Goal: Transaction & Acquisition: Purchase product/service

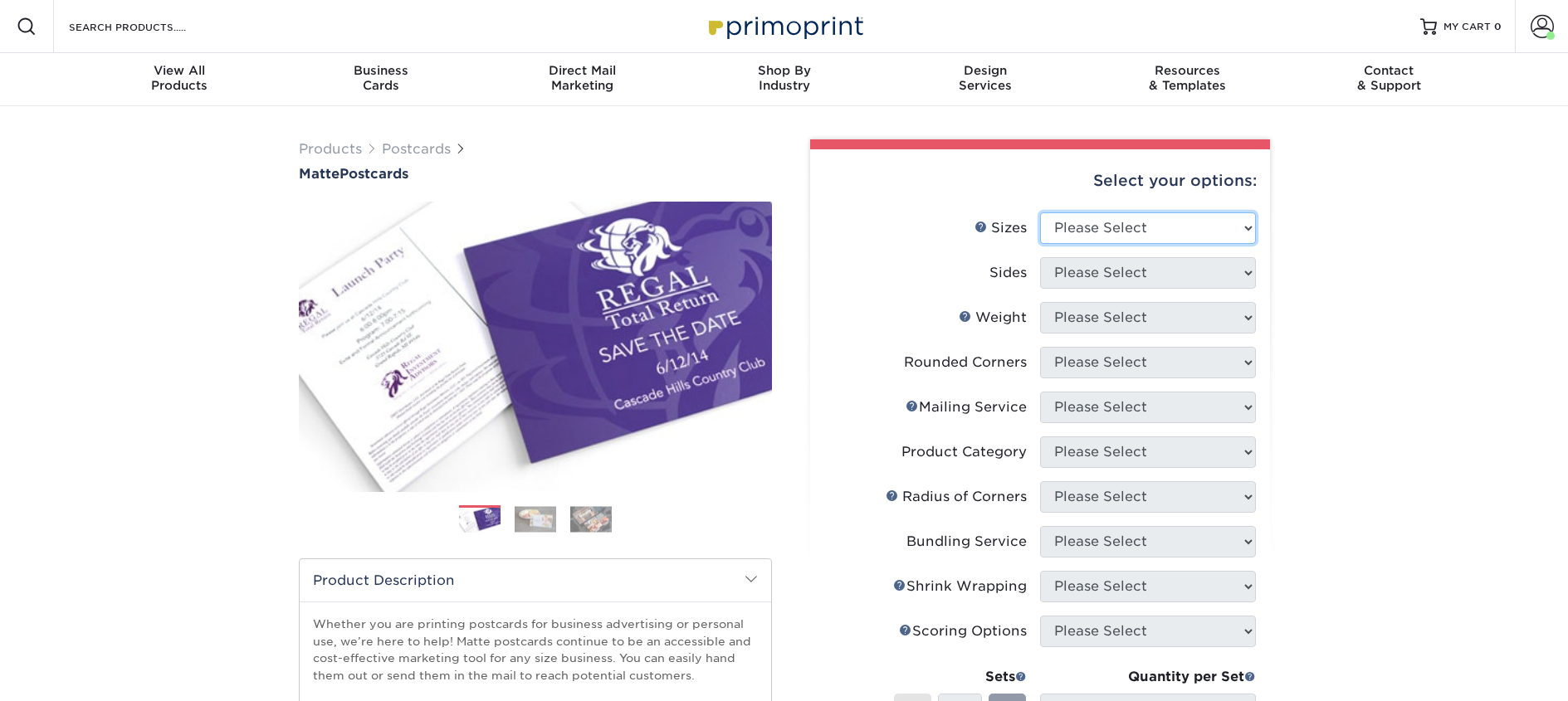
click at [1137, 222] on select "Please Select 1.5" x 7" 2" x 4" 2" x 6" 2" x 7" 2" x 8" 2.12" x 5.5" 2.125" x 5…" at bounding box center [1148, 228] width 216 height 32
select select "2.00x6.00"
click at [1040, 212] on select "Please Select 1.5" x 7" 2" x 4" 2" x 6" 2" x 7" 2" x 8" 2.12" x 5.5" 2.125" x 5…" at bounding box center [1148, 228] width 216 height 32
click at [1128, 280] on select "Please Select Print Both Sides Print Front Only" at bounding box center [1148, 273] width 216 height 32
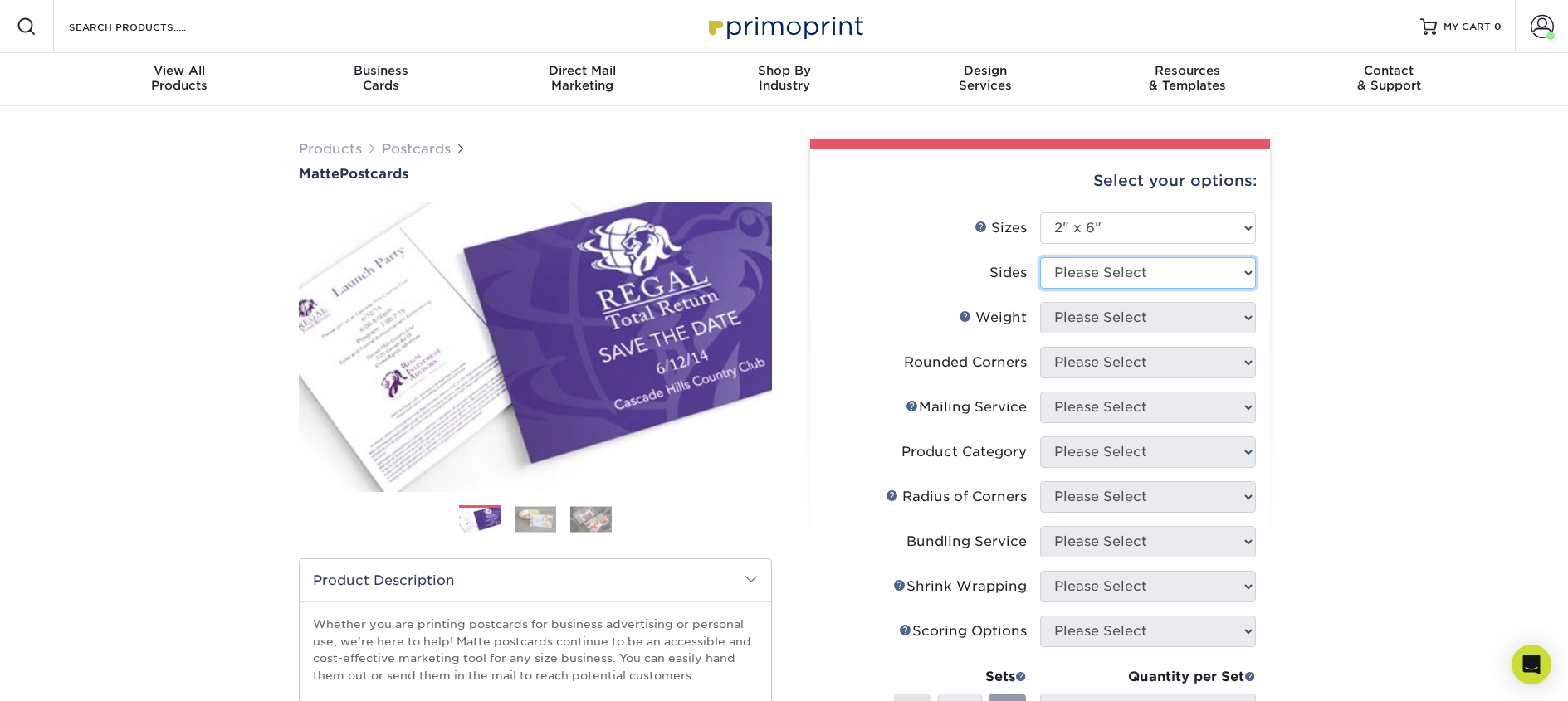
select select "13abbda7-1d64-4f25-8bb2-c179b224825d"
click at [1040, 257] on select "Please Select Print Both Sides Print Front Only" at bounding box center [1148, 273] width 216 height 32
click at [1123, 318] on select "Please Select 14PT 16PT" at bounding box center [1148, 318] width 216 height 32
select select "14PT"
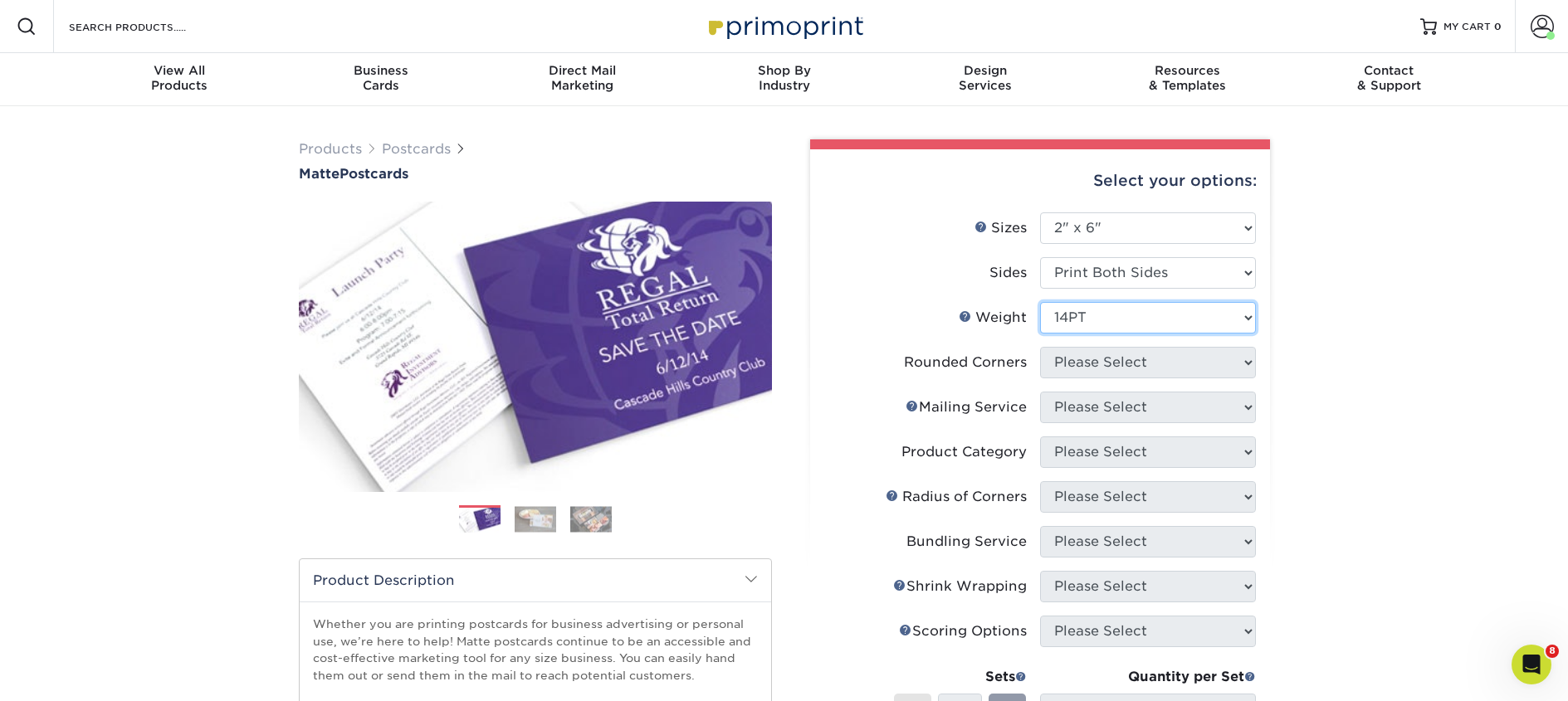
click at [1040, 302] on select "Please Select 14PT 16PT" at bounding box center [1148, 318] width 216 height 32
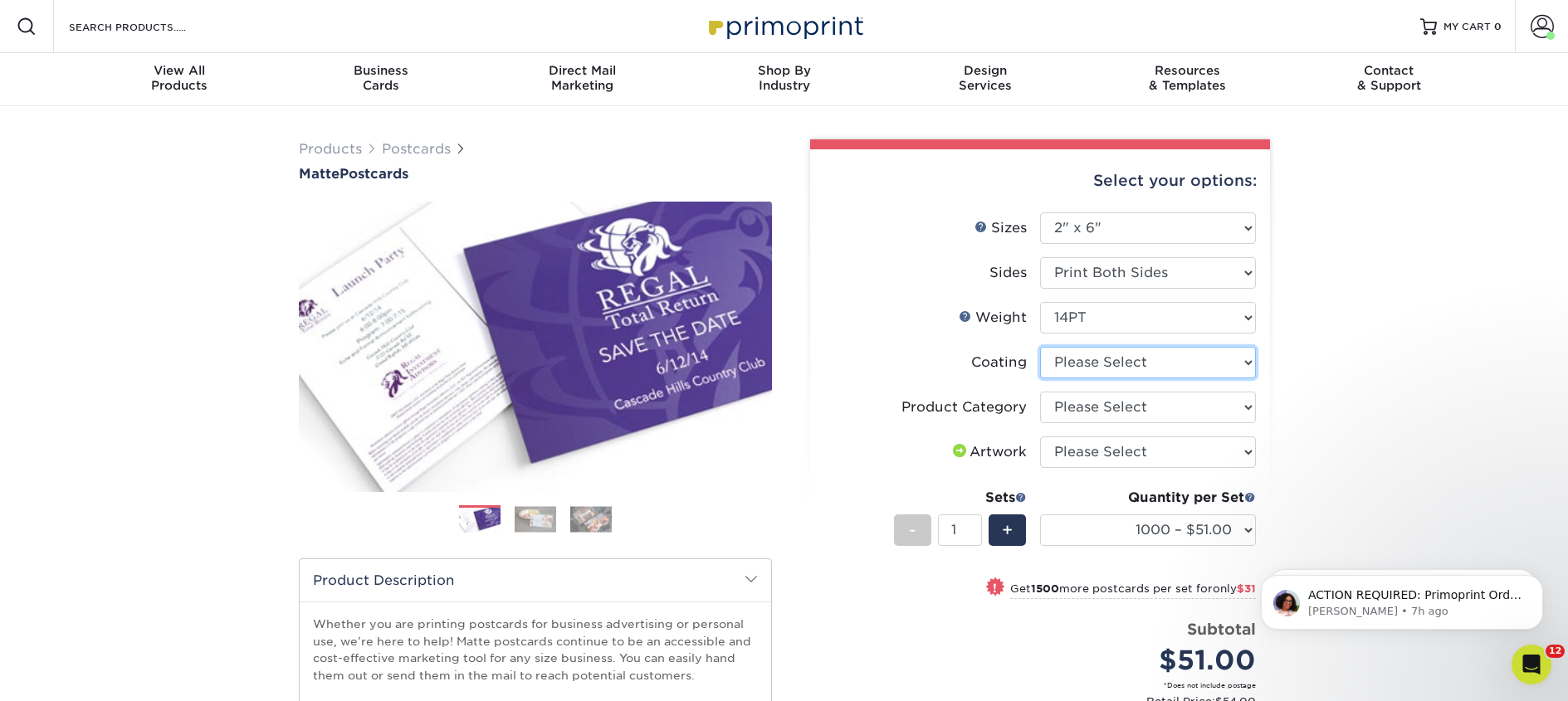
click at [1145, 365] on select at bounding box center [1148, 362] width 216 height 32
select select "121bb7b5-3b4d-429f-bd8d-bbf80e953313"
click at [1040, 347] on select at bounding box center [1148, 362] width 216 height 32
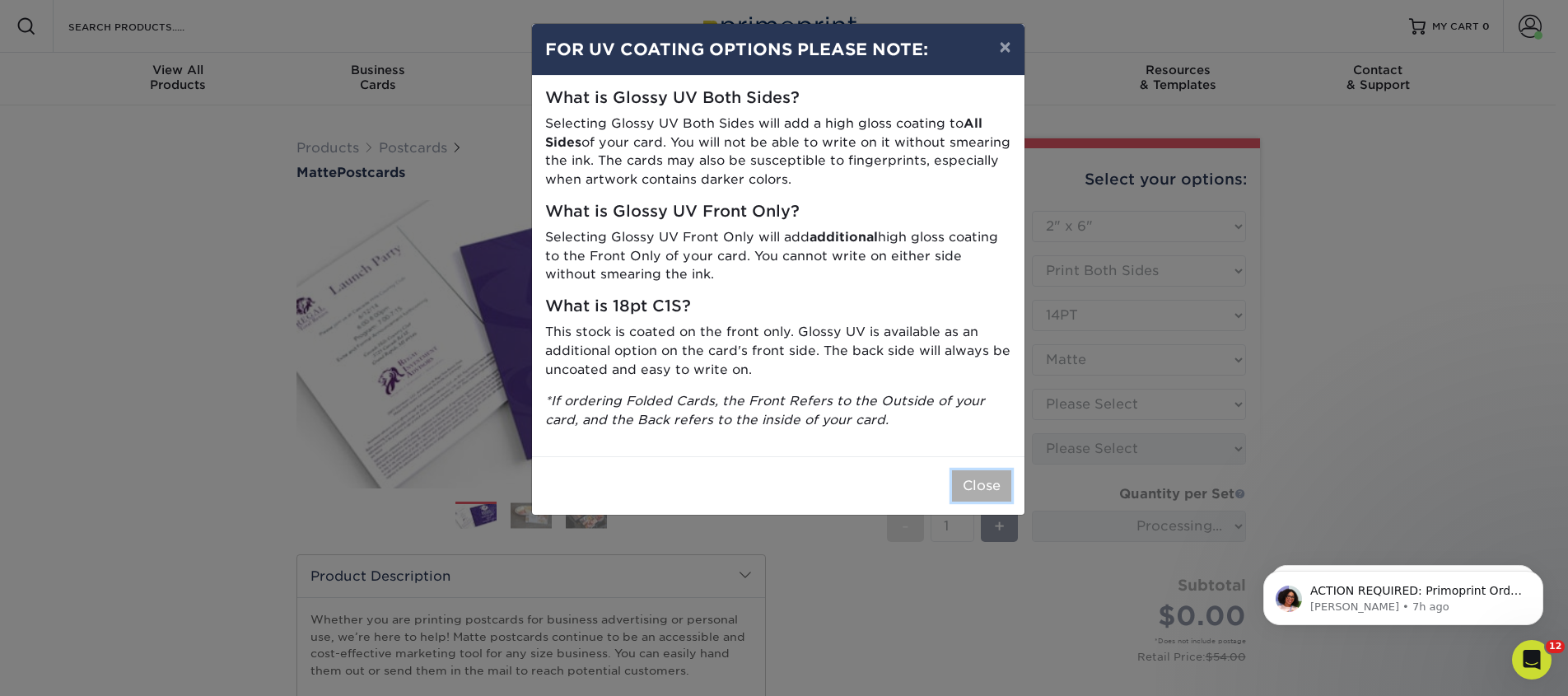
click at [1005, 473] on button "Close" at bounding box center [982, 486] width 59 height 32
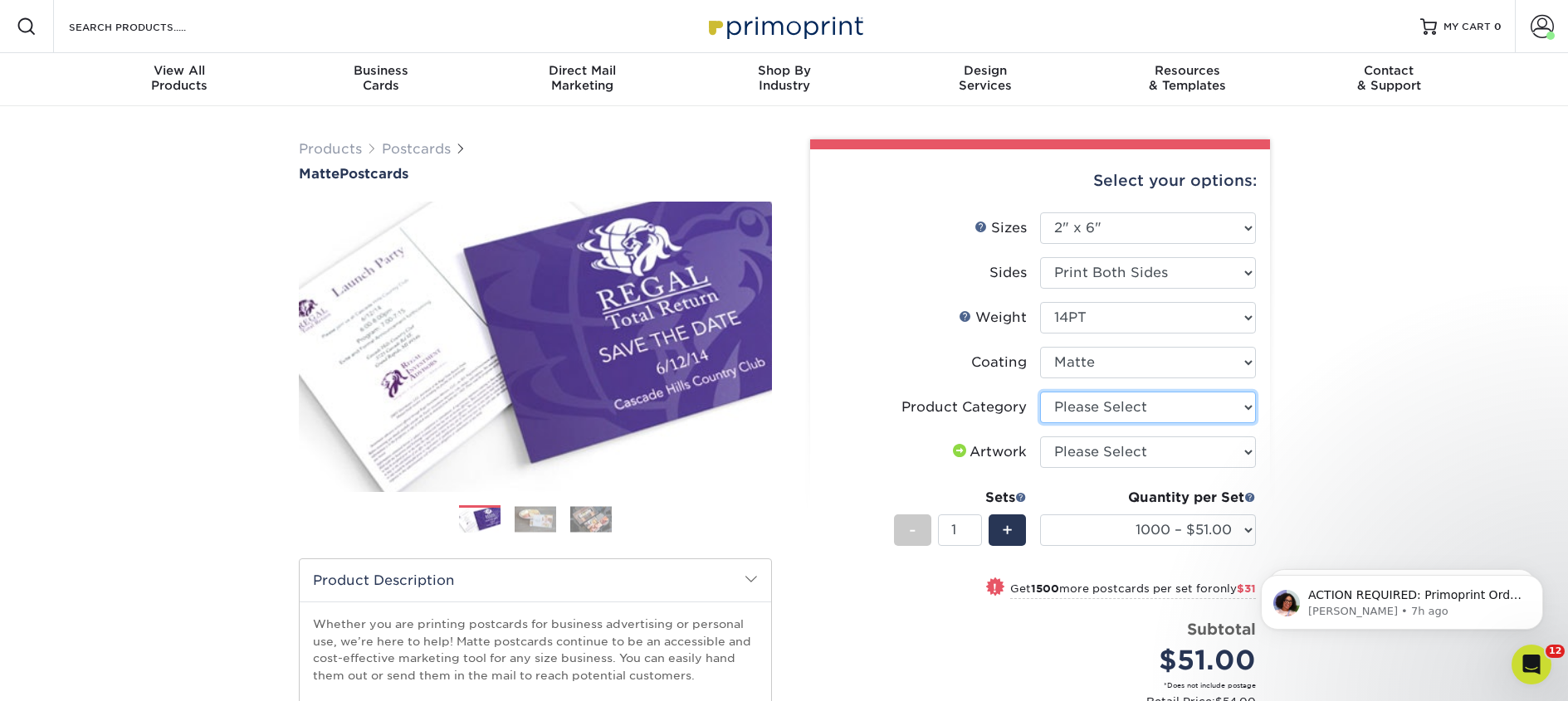
click at [1076, 405] on select "Please Select Postcards" at bounding box center [1148, 407] width 216 height 32
select select "9b7272e0-d6c8-4c3c-8e97-d3a1bcdab858"
click at [1040, 391] on select "Please Select Postcards" at bounding box center [1148, 407] width 216 height 32
click at [1080, 445] on select "Please Select I will upload files I need a design - $150" at bounding box center [1148, 452] width 216 height 32
select select "upload"
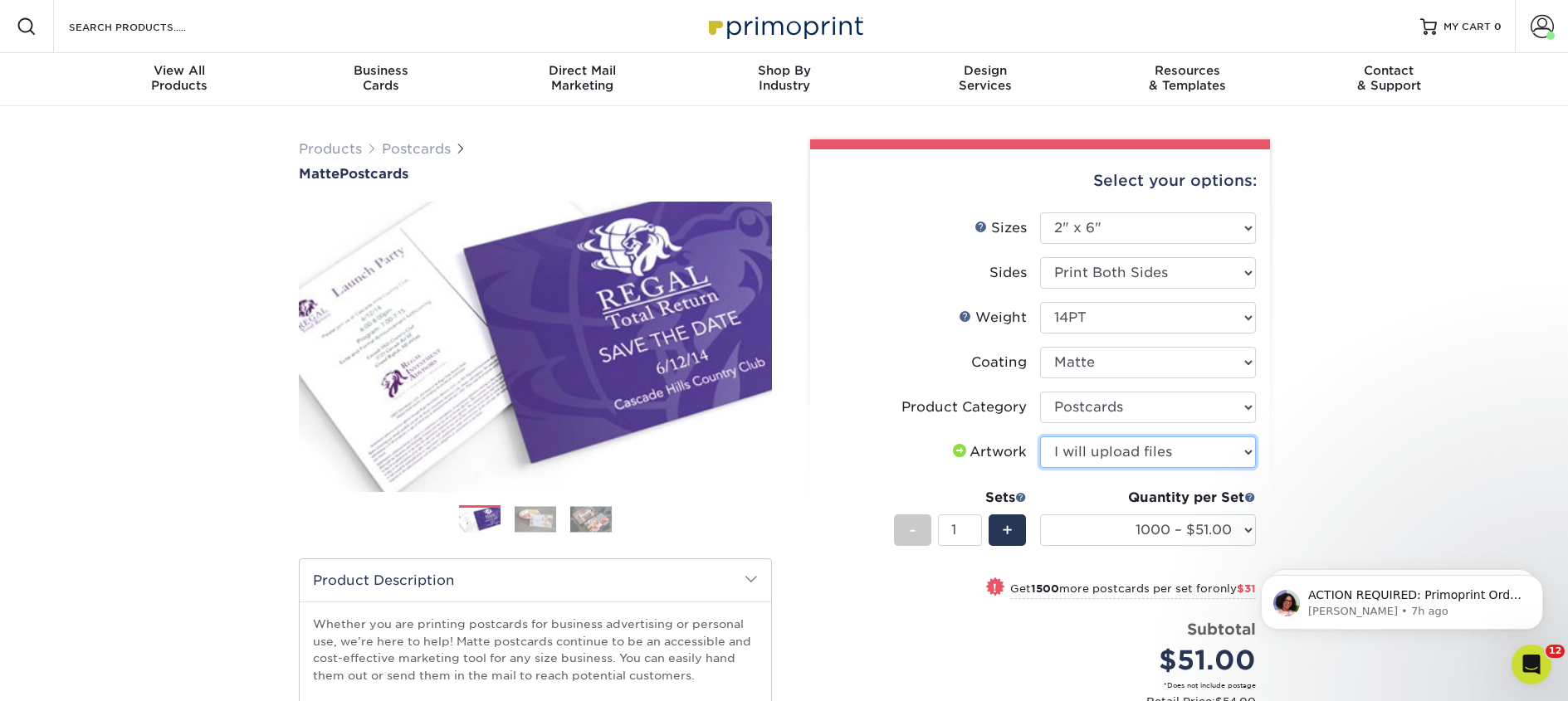
click at [1040, 436] on select "Please Select I will upload files I need a design - $150" at bounding box center [1148, 452] width 216 height 32
click at [1090, 528] on select "1000 – $51.00 2500 – $82.00 5000 – $123.00 10000 – $234.00 15000 – $344.00 2000…" at bounding box center [1148, 530] width 216 height 32
select select "5000 – $123.00"
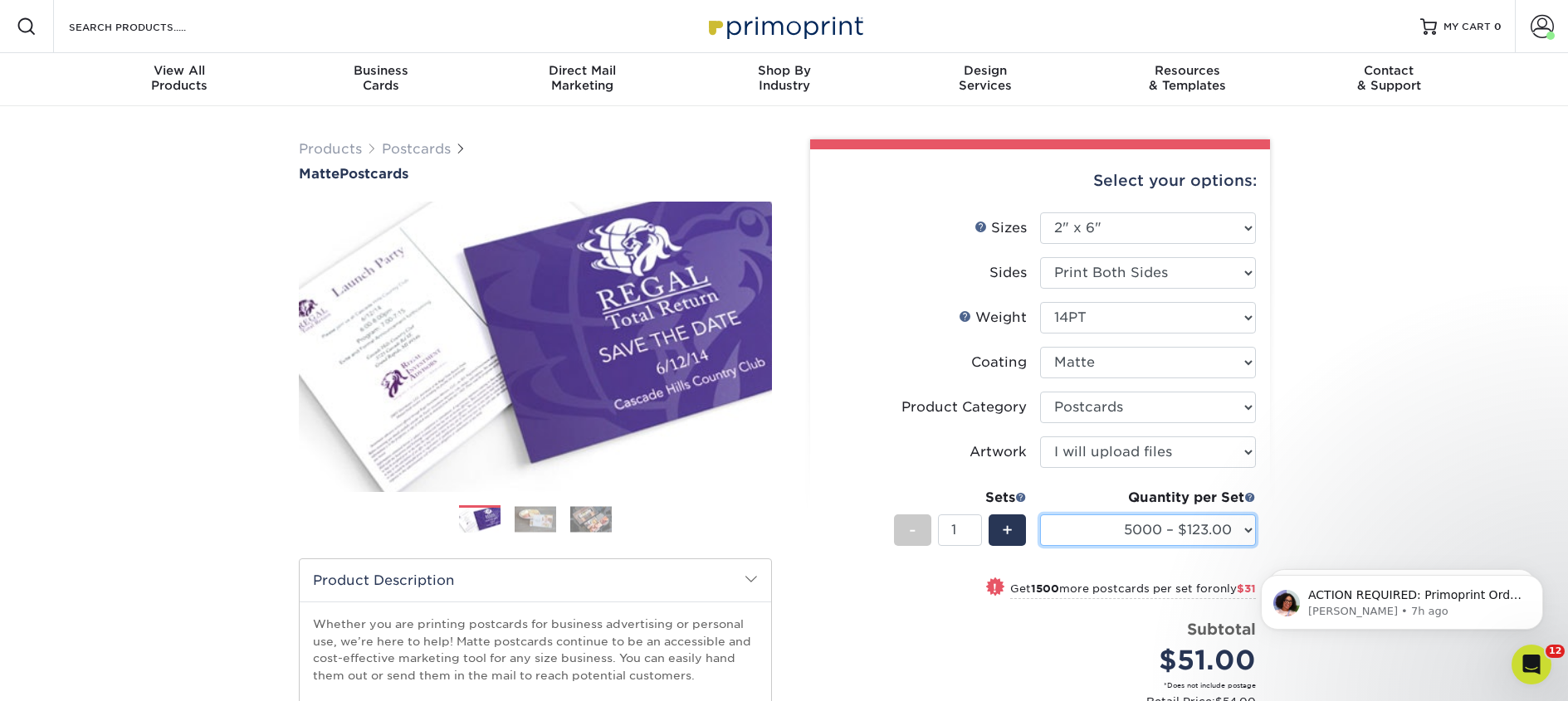
click at [1040, 514] on select "1000 – $51.00 2500 – $82.00 5000 – $123.00 10000 – $234.00 15000 – $344.00 2000…" at bounding box center [1148, 530] width 216 height 32
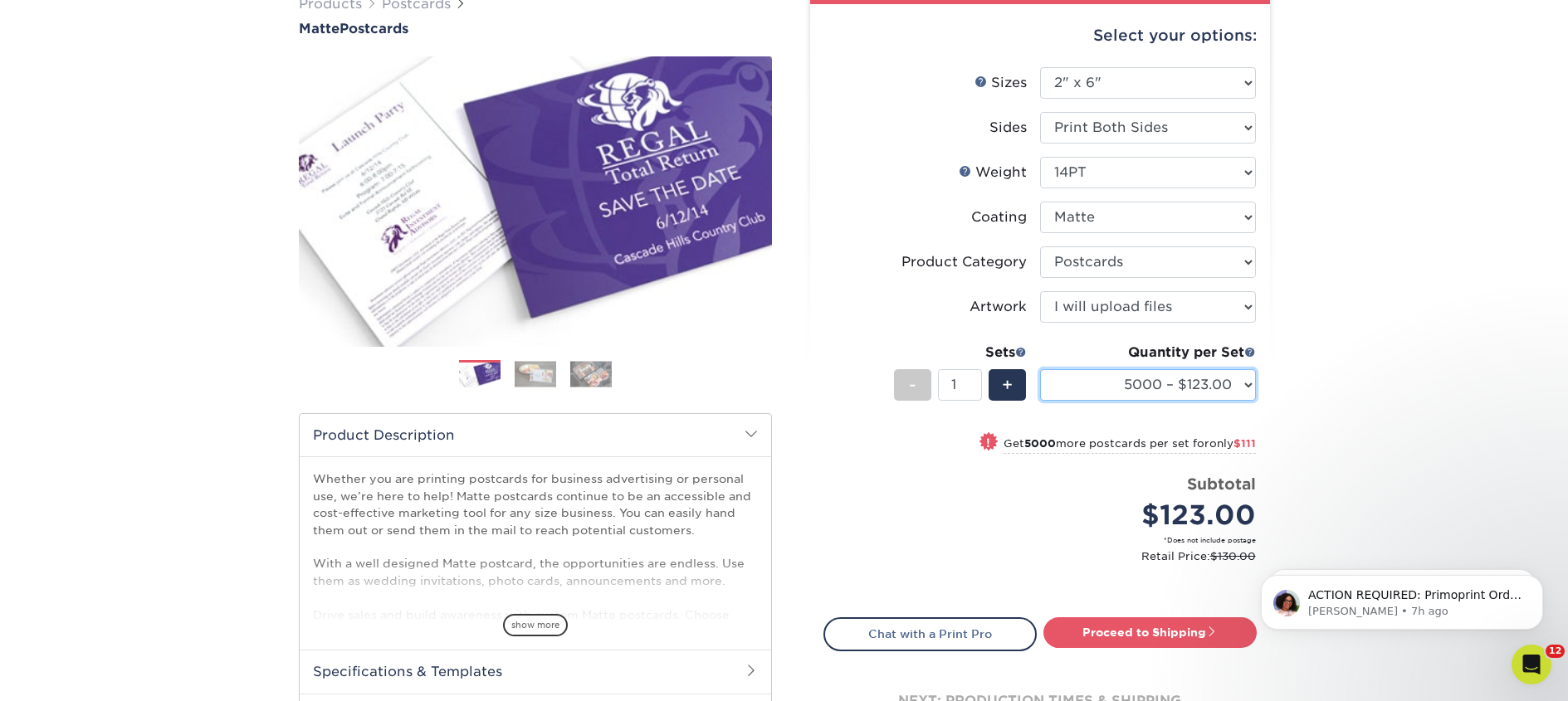
scroll to position [247, 0]
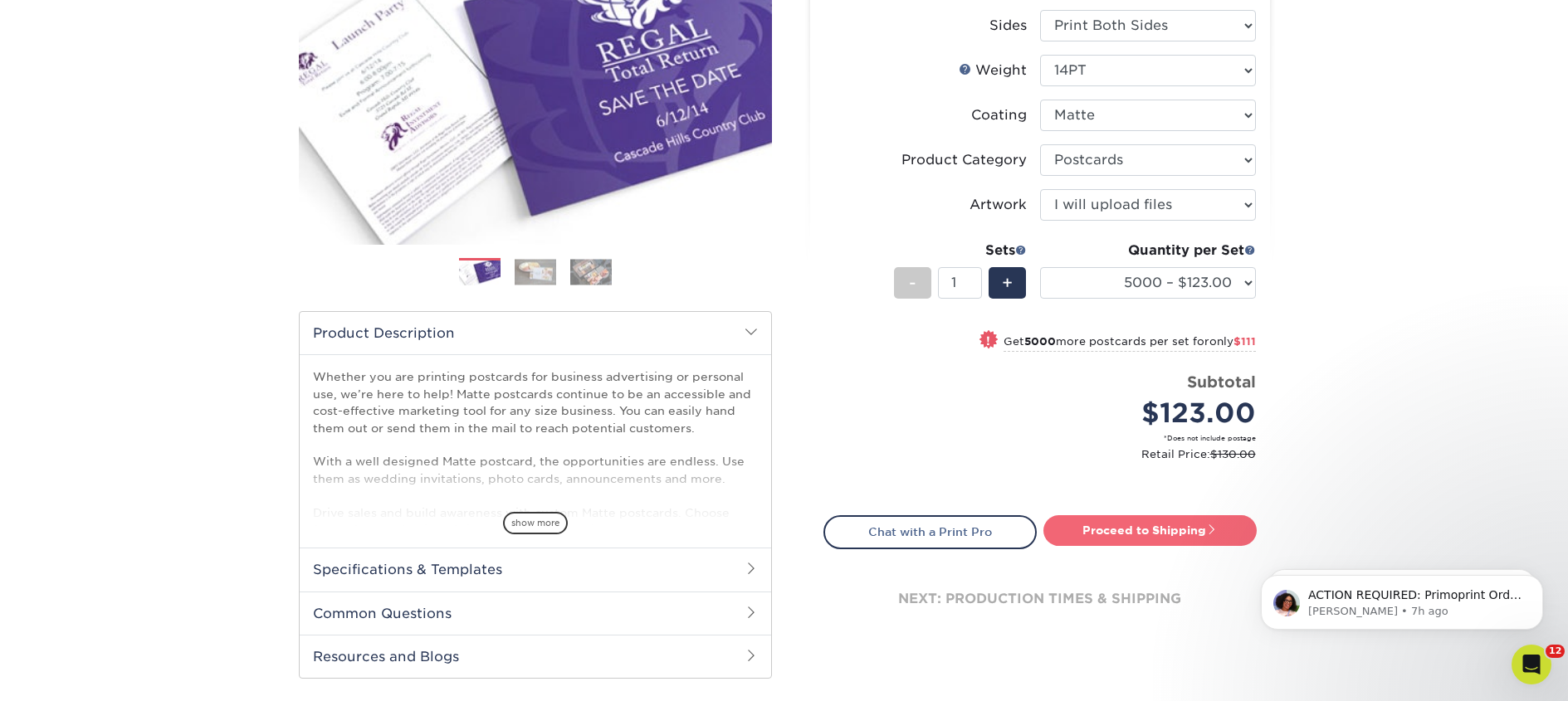
click at [1142, 538] on link "Proceed to Shipping" at bounding box center [1150, 530] width 213 height 30
type input "Set 1"
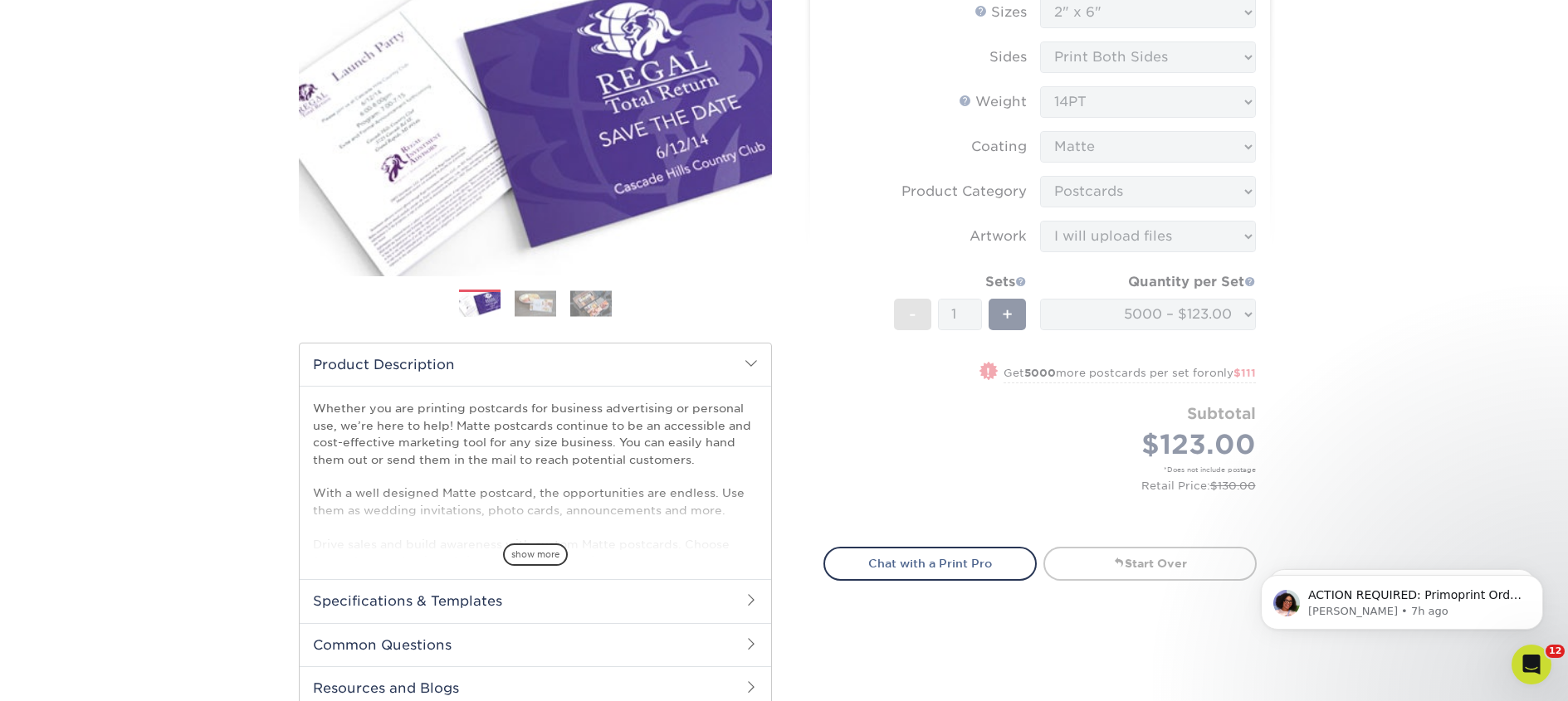
scroll to position [0, 0]
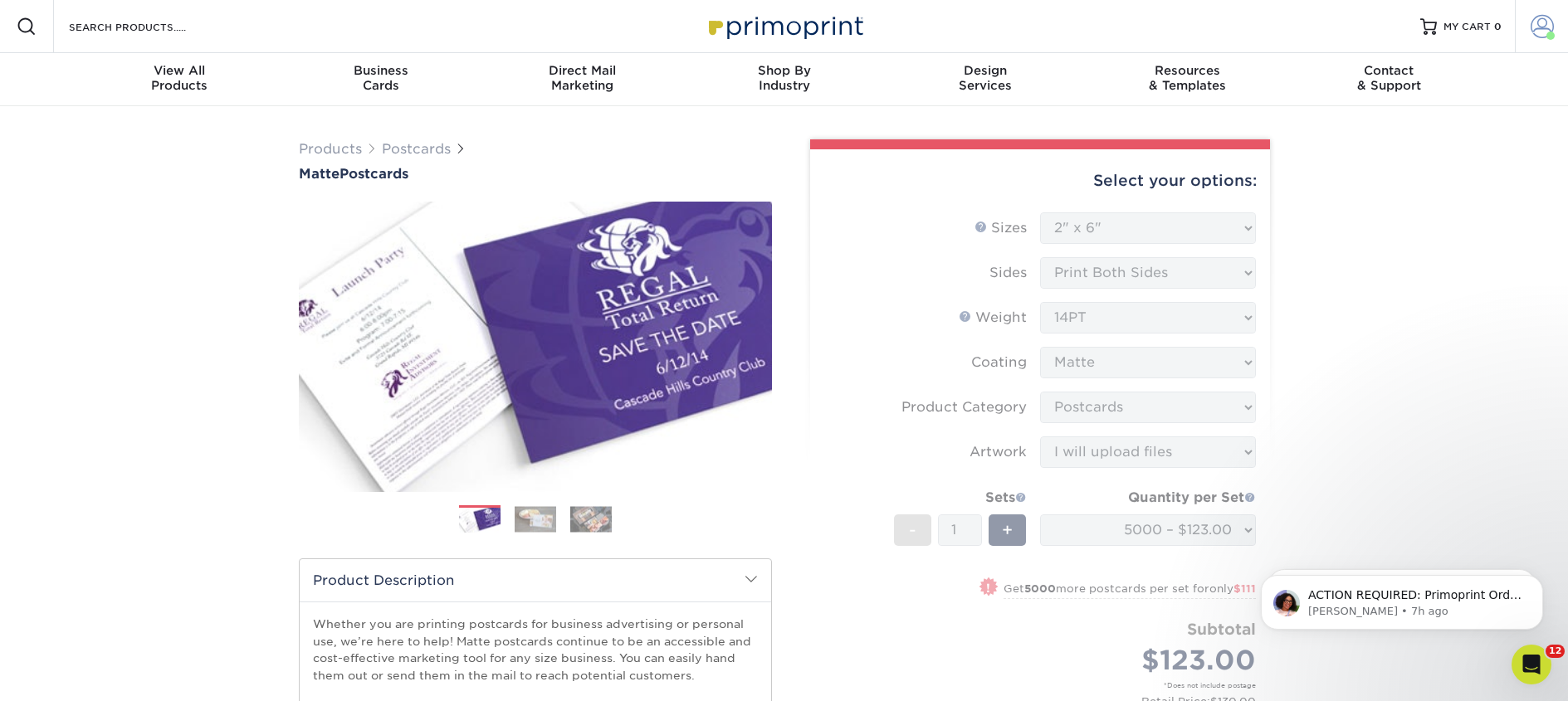
click at [1538, 26] on span at bounding box center [1541, 26] width 23 height 23
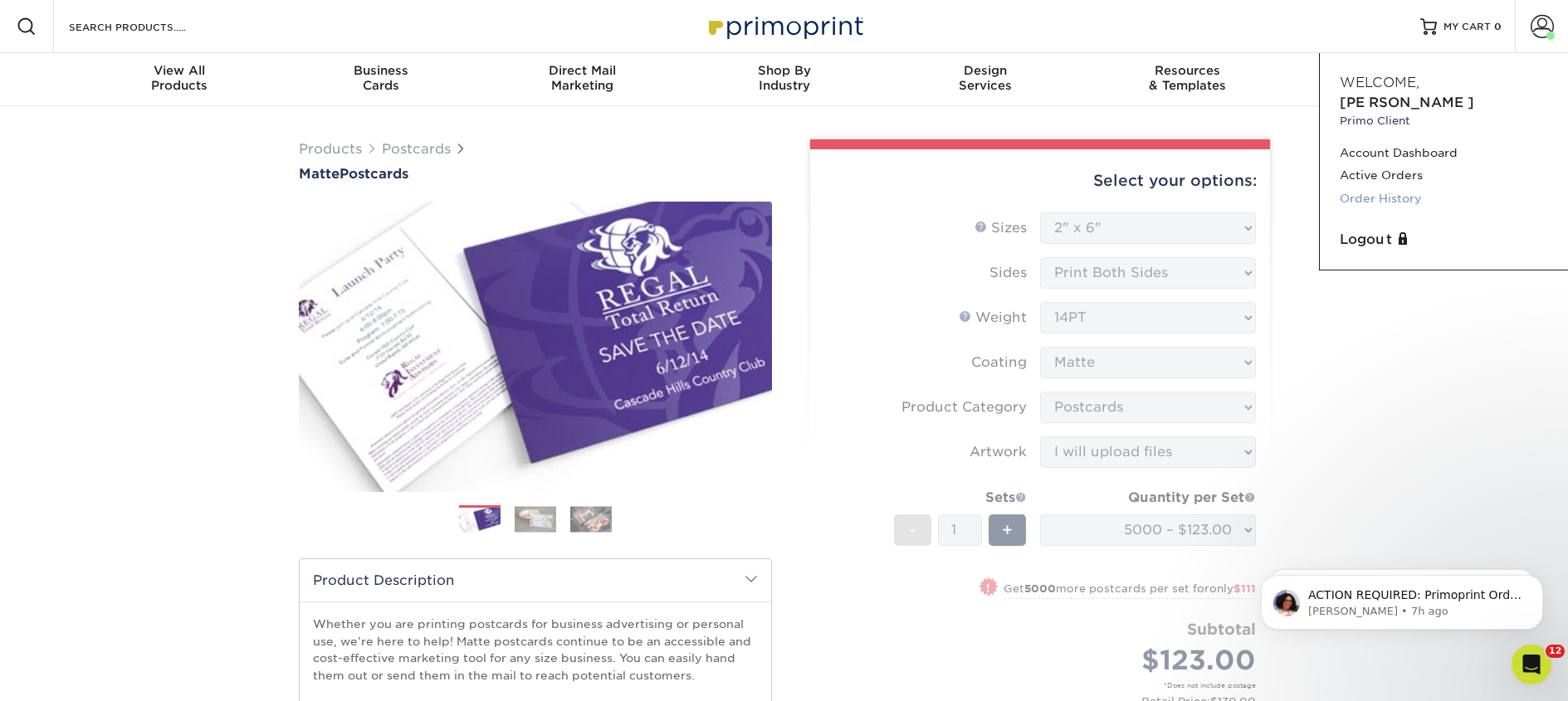
click at [1405, 187] on link "Order History" at bounding box center [1443, 198] width 208 height 22
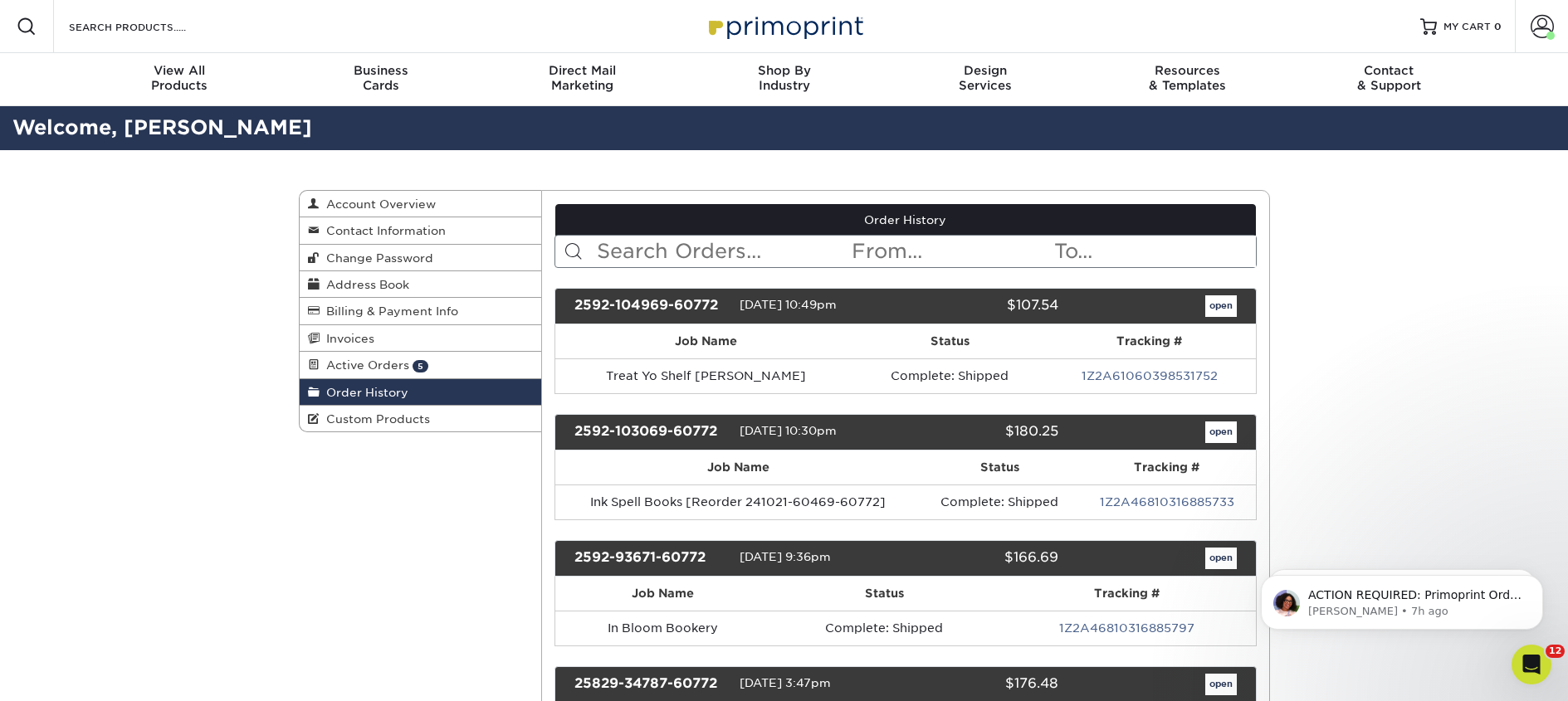
click at [768, 256] on input "text" at bounding box center [722, 252] width 255 height 32
type input "whose"
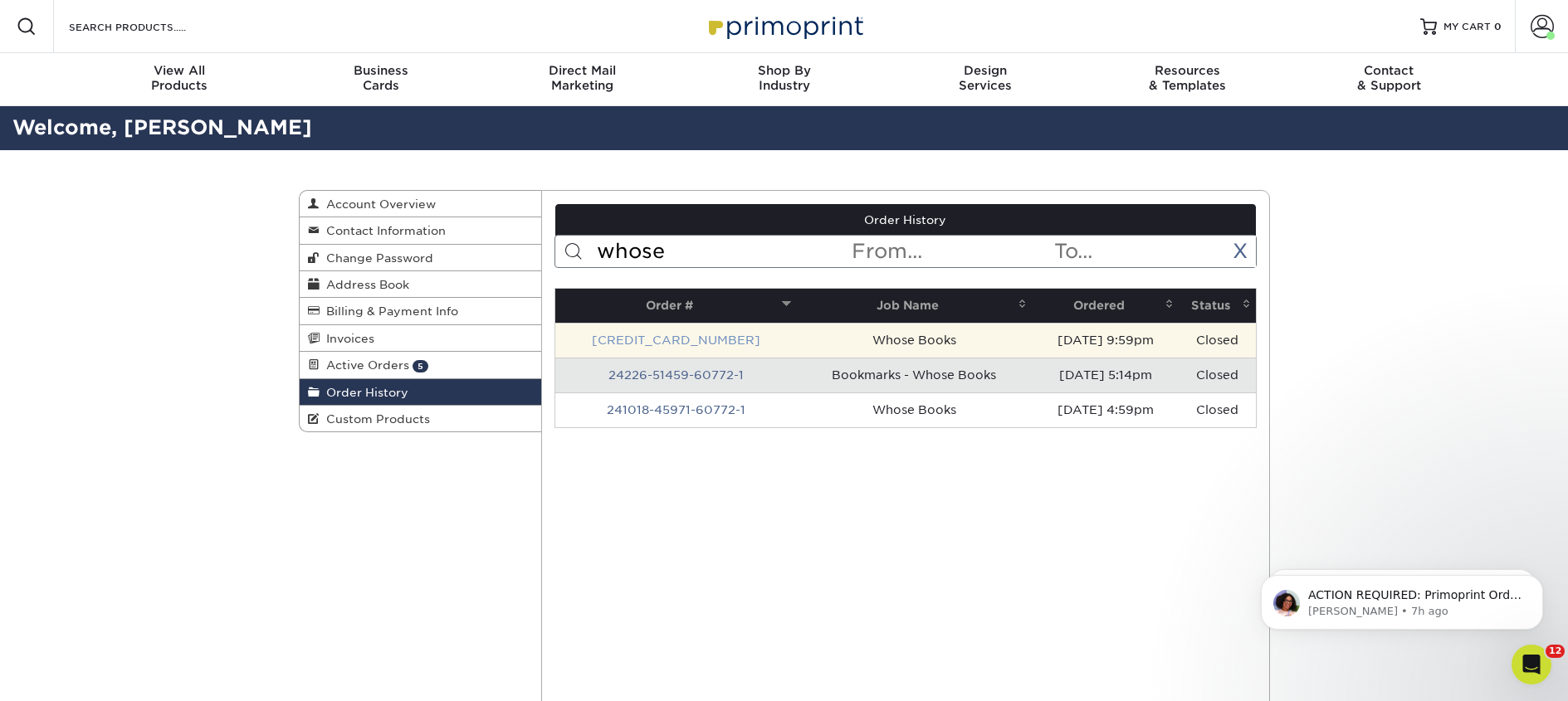
click at [688, 343] on link "24620-95999-60772-1" at bounding box center [675, 340] width 168 height 13
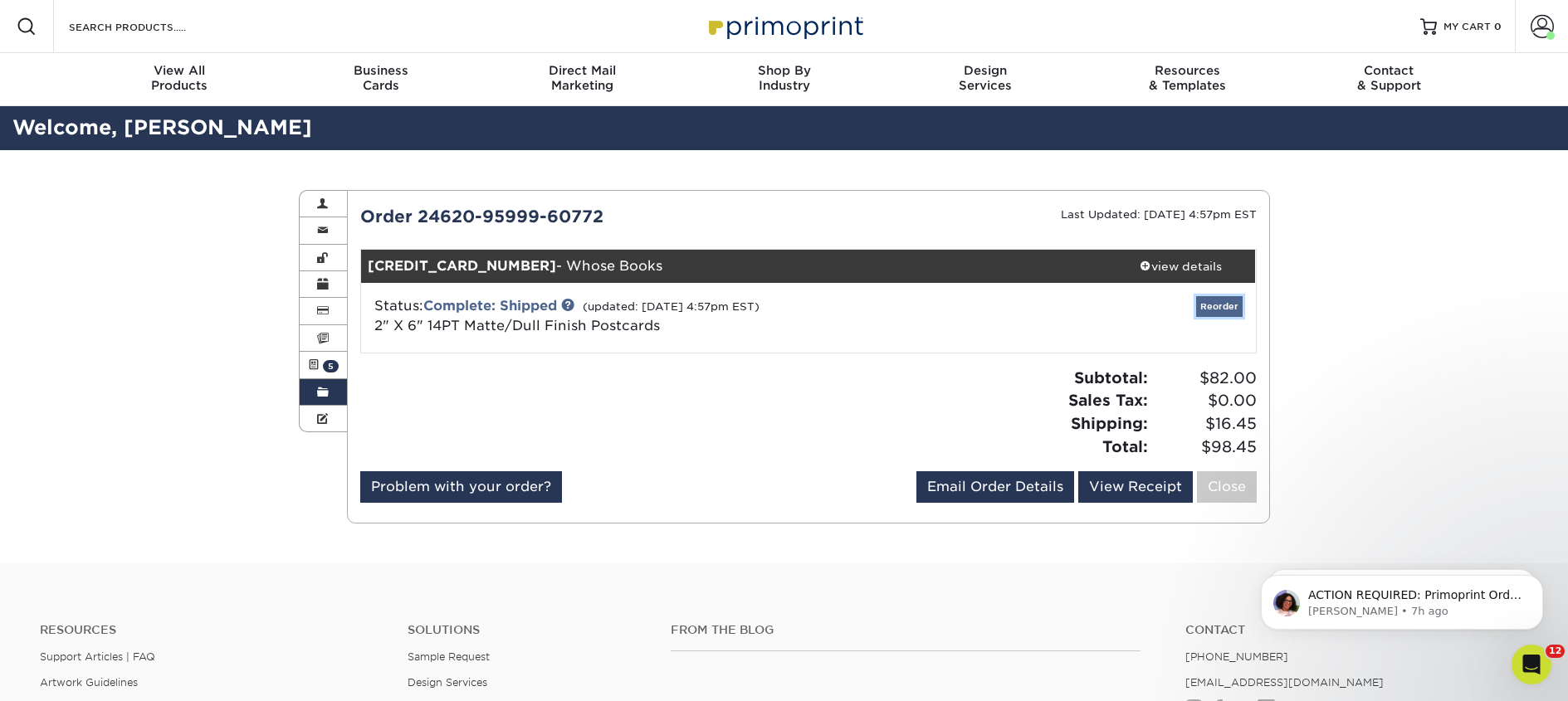
click at [1215, 303] on link "Reorder" at bounding box center [1218, 306] width 47 height 21
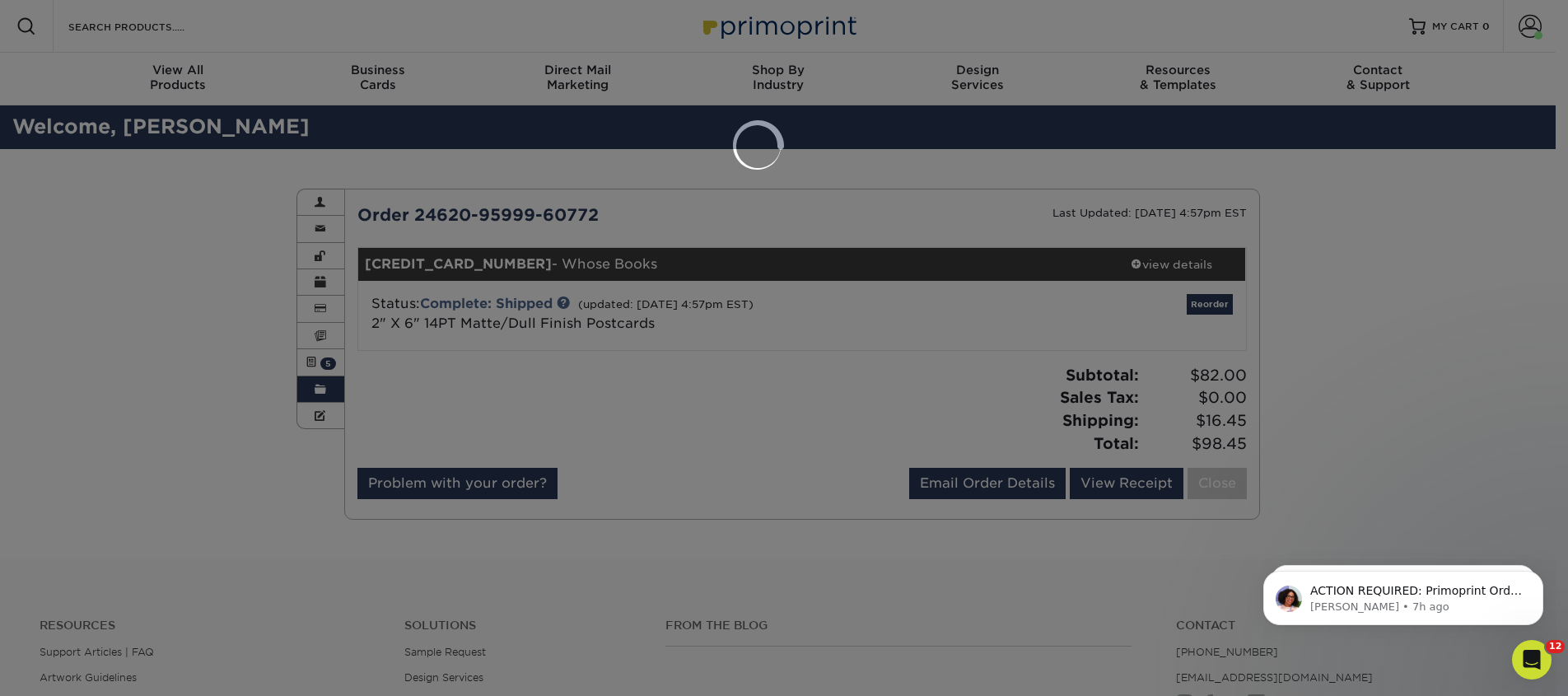
select select "260238"
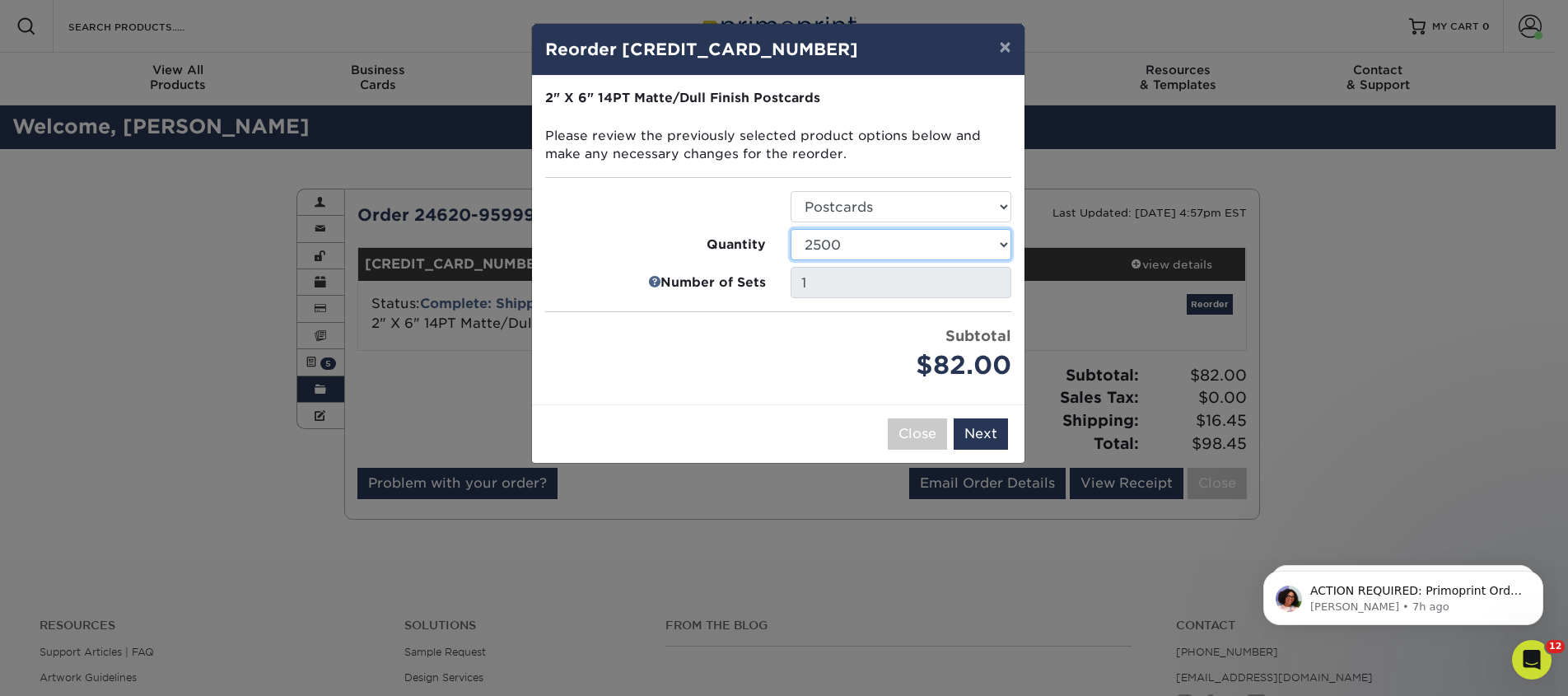
click at [876, 249] on select "1000 2500 5000 10000 15000 20000 25000" at bounding box center [901, 245] width 220 height 32
select select "e824bf9f-d22d-4070-926d-42c6dd5ef515"
click at [791, 229] on select "1000 2500 5000 10000 15000 20000 25000" at bounding box center [901, 245] width 220 height 32
click at [964, 426] on button "Next" at bounding box center [981, 434] width 54 height 32
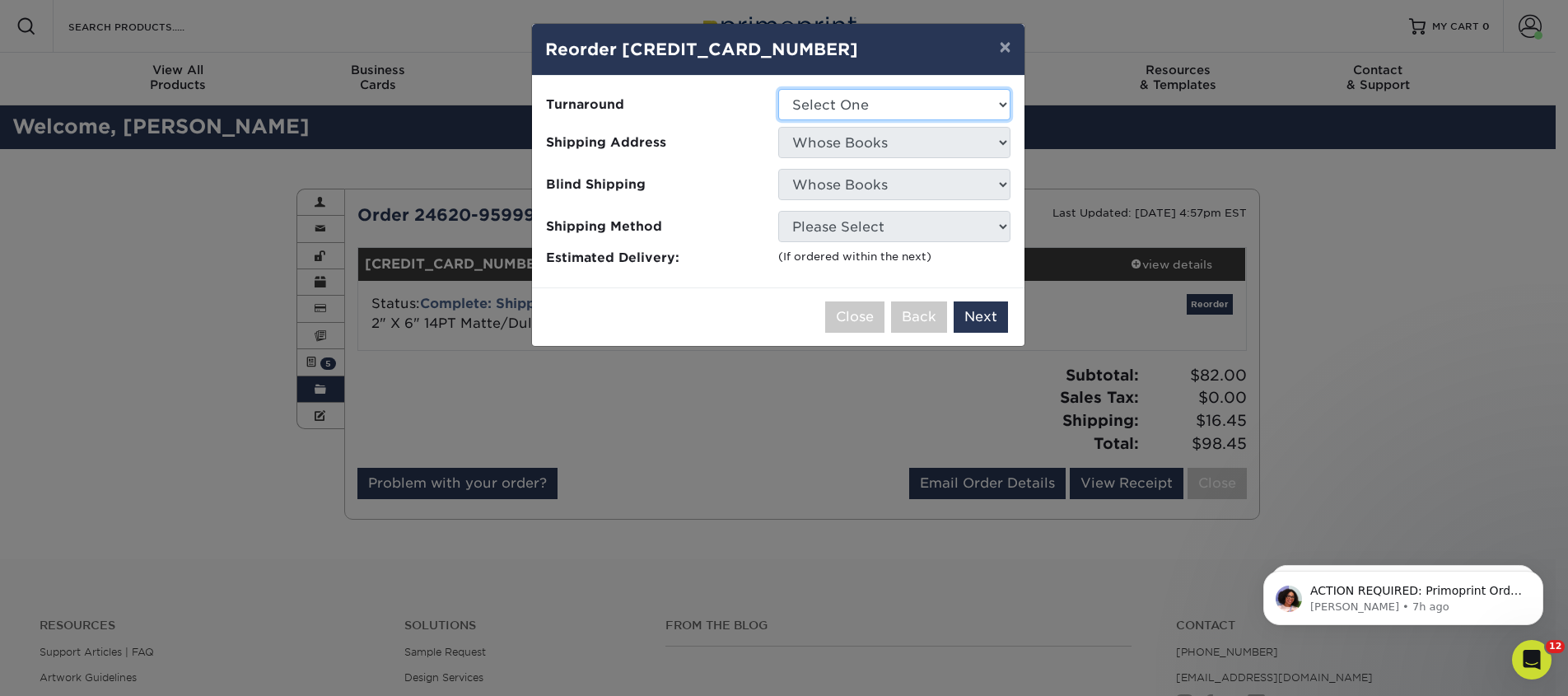
click at [846, 113] on select "Select One 2-4 Business Days 2 Day Next Business Day" at bounding box center [894, 105] width 232 height 32
select select "a9cd5a85-4071-4433-97be-2a724b9524af"
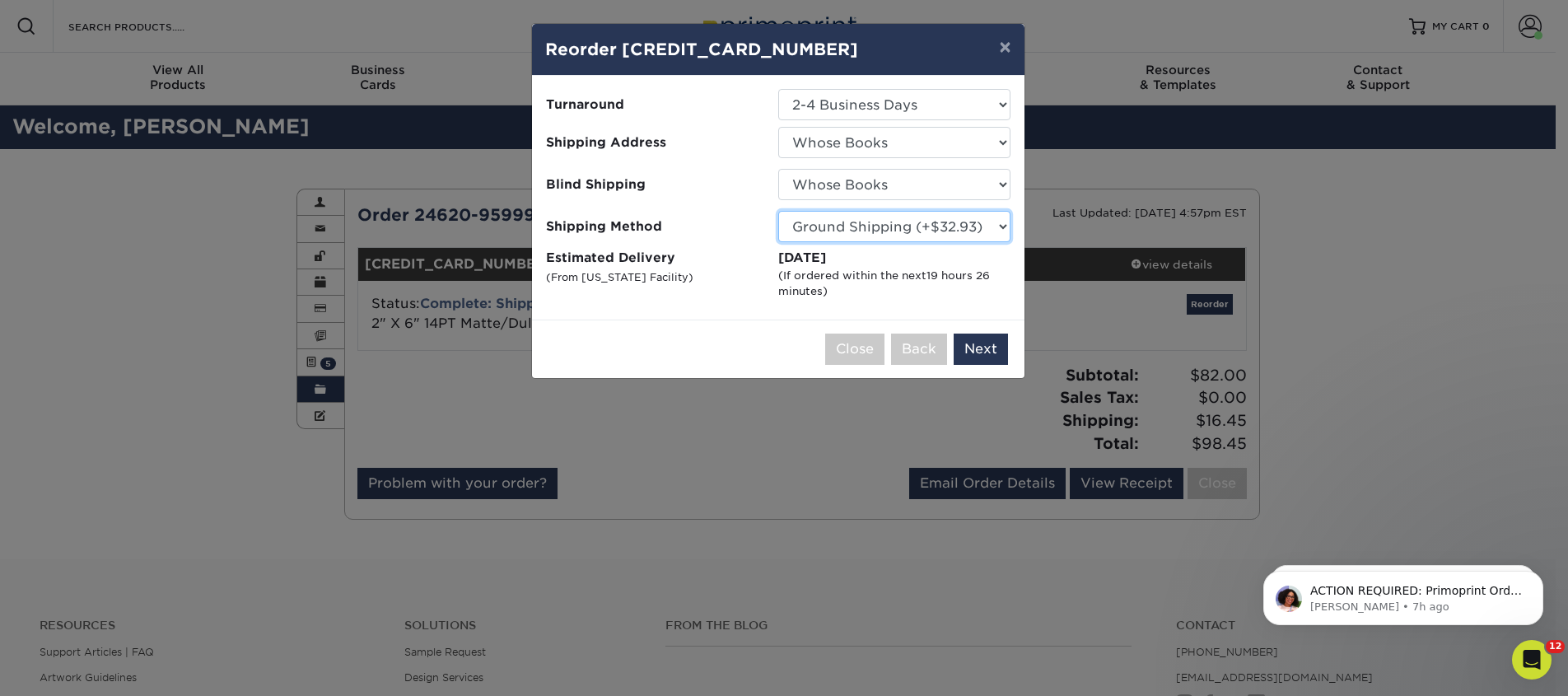
click at [848, 231] on select "Please Select Ground Shipping (+$32.93) 3 Day Shipping Service (+$40.39) 2 Day …" at bounding box center [894, 226] width 232 height 32
click at [778, 211] on select "Please Select Ground Shipping (+$32.93) 3 Day Shipping Service (+$40.39) 2 Day …" at bounding box center [894, 226] width 232 height 32
click at [968, 344] on button "Next" at bounding box center [981, 349] width 54 height 32
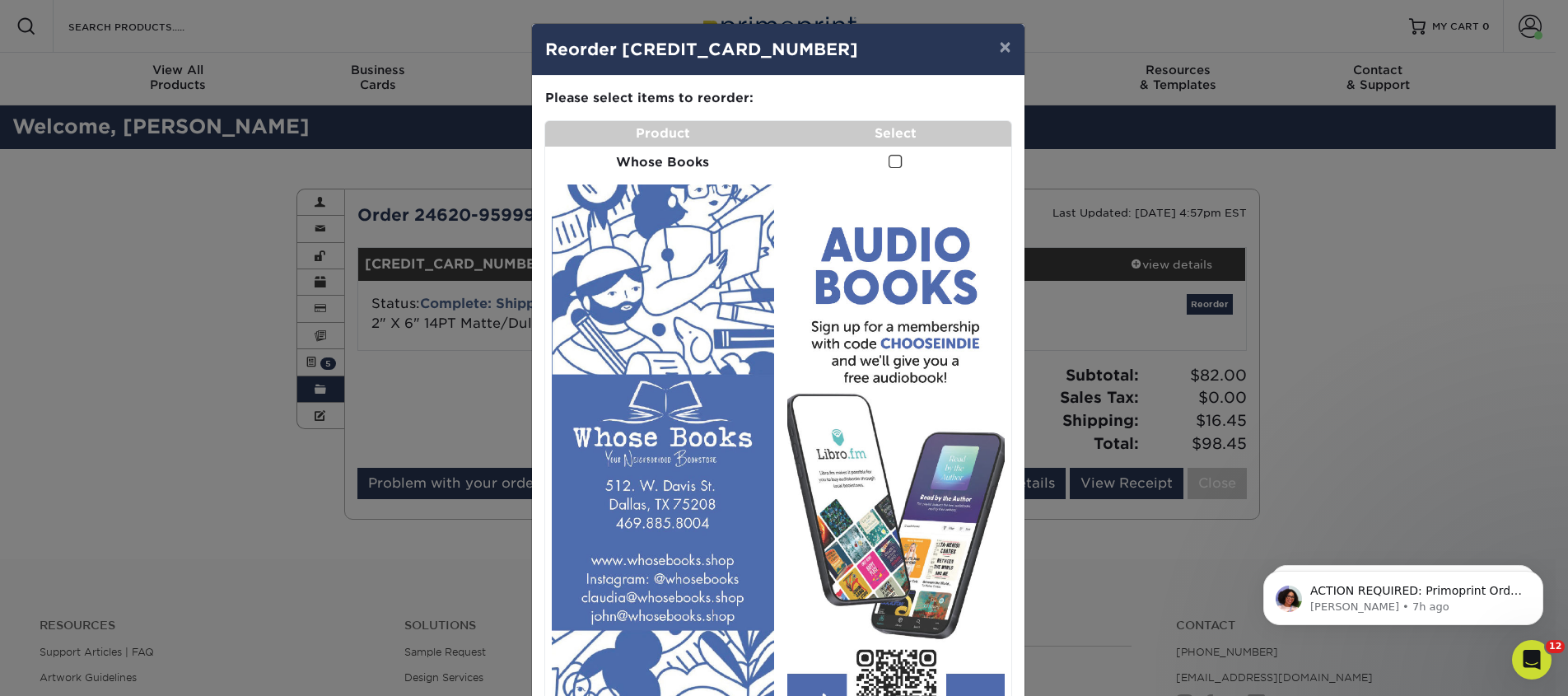
click at [891, 161] on span at bounding box center [896, 162] width 14 height 16
click at [0, 0] on input "checkbox" at bounding box center [0, 0] width 0 height 0
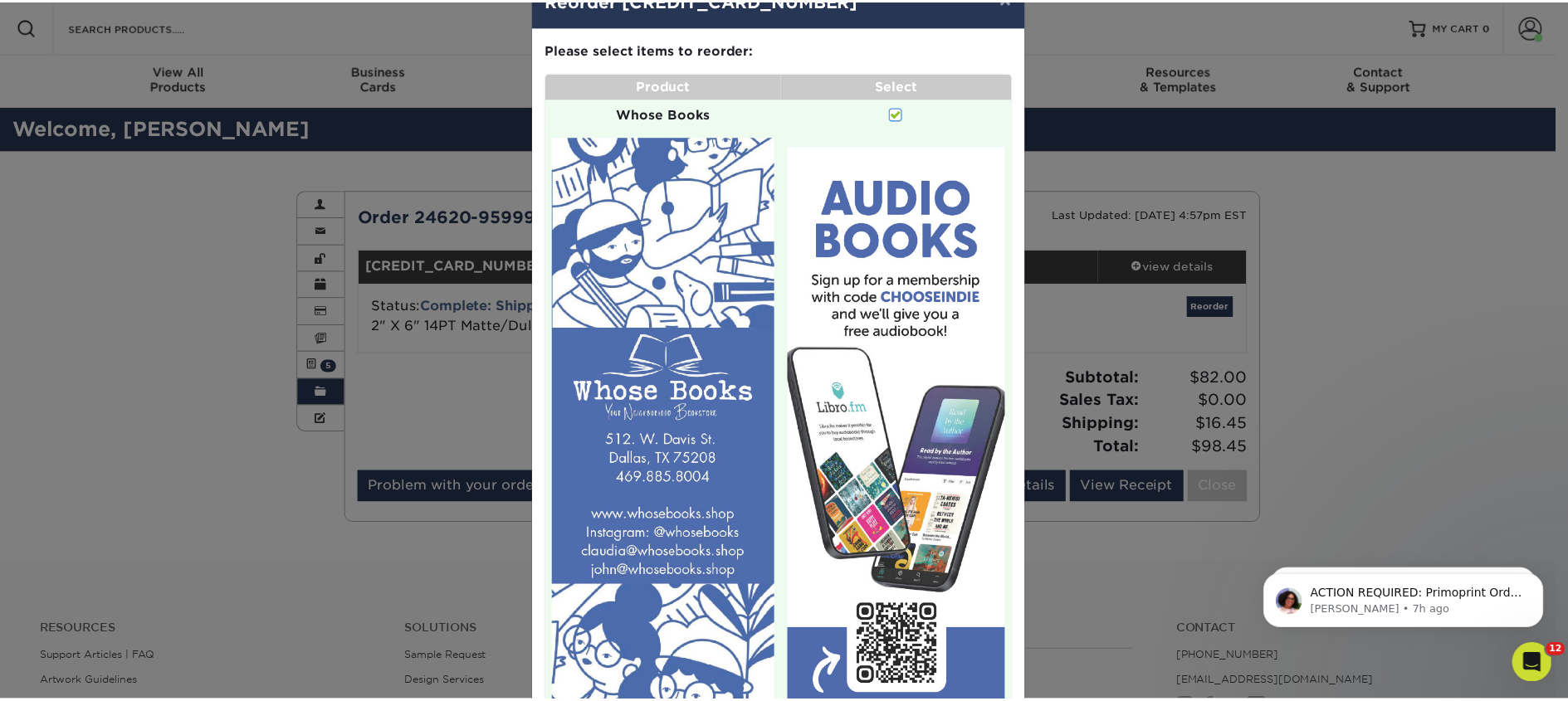
scroll to position [235, 0]
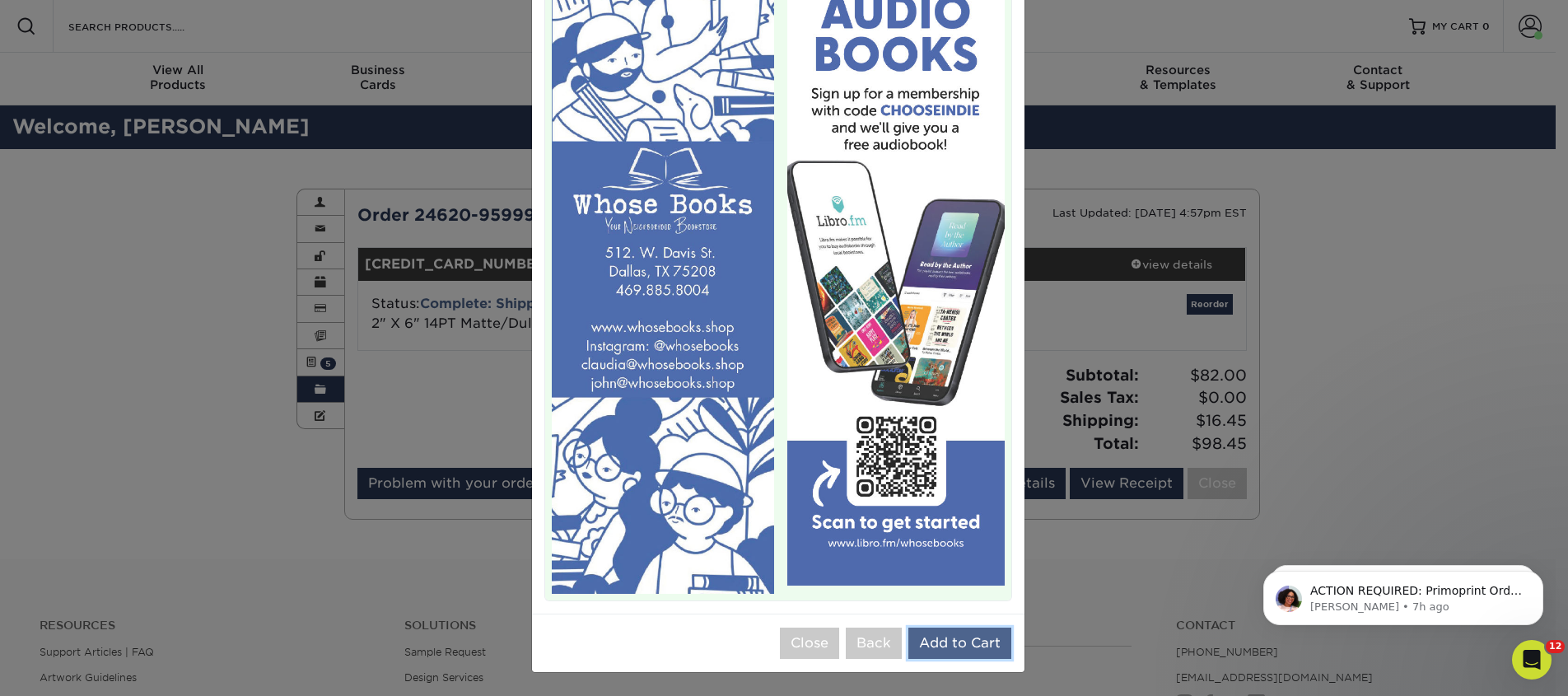
click at [969, 639] on button "Add to Cart" at bounding box center [960, 644] width 103 height 32
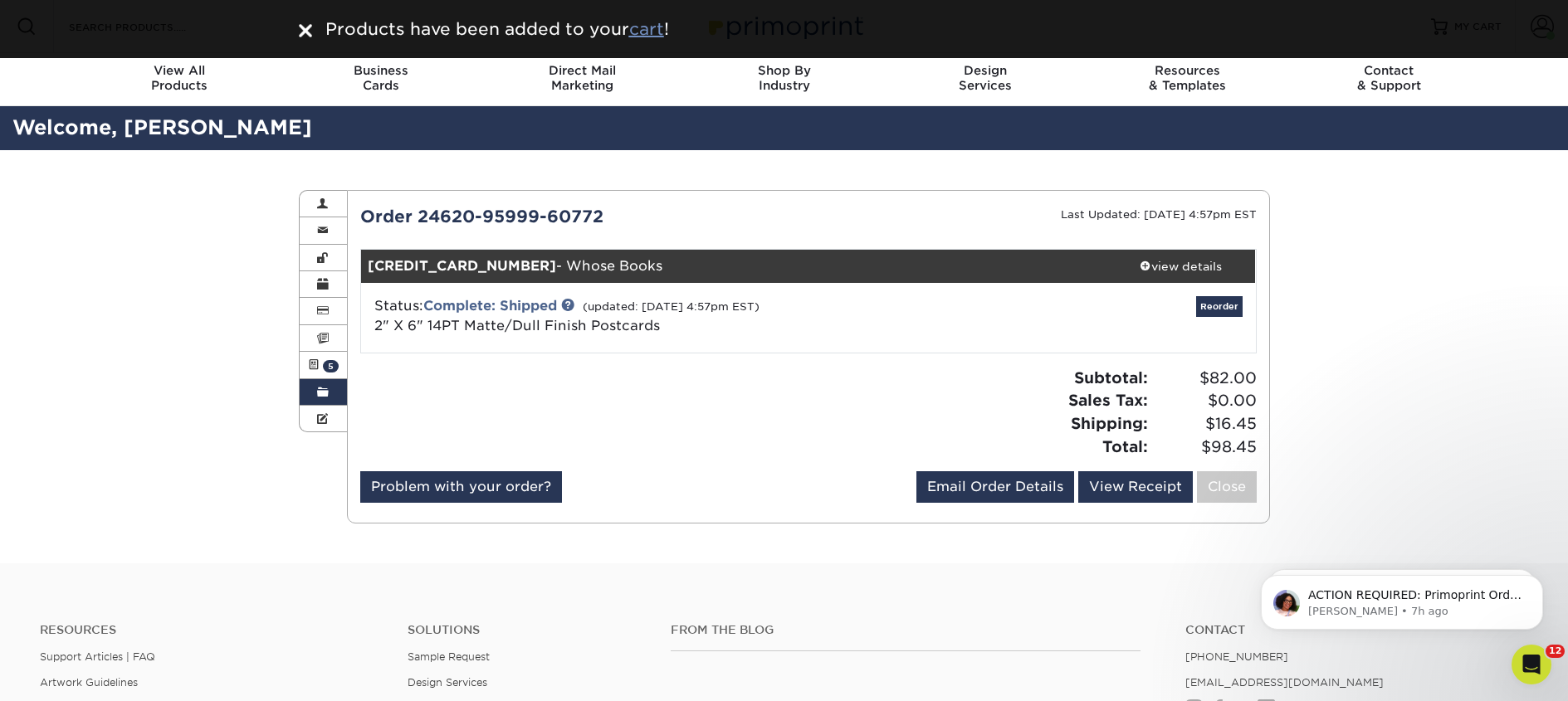
click at [646, 35] on u "cart" at bounding box center [646, 29] width 35 height 20
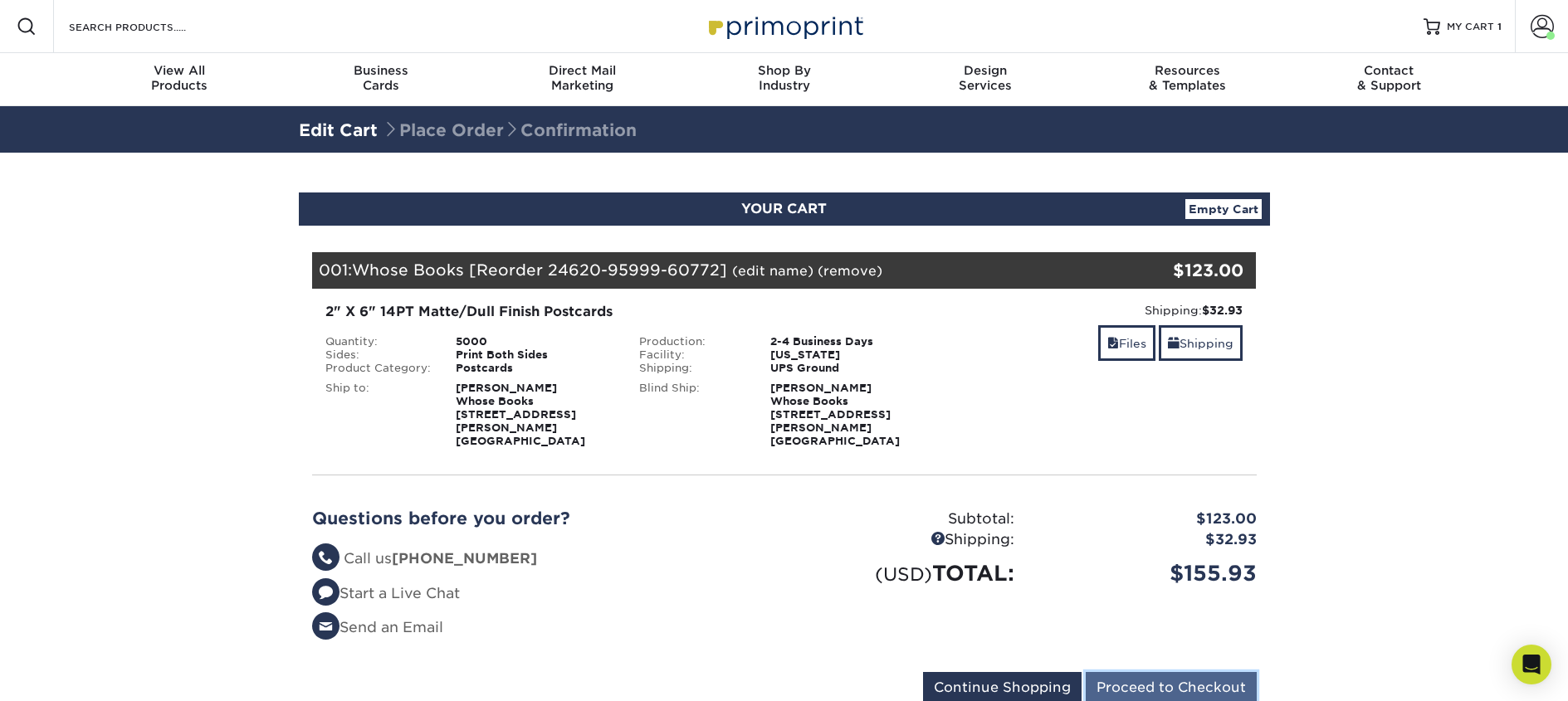
click at [1130, 677] on input "Proceed to Checkout" at bounding box center [1172, 688] width 171 height 32
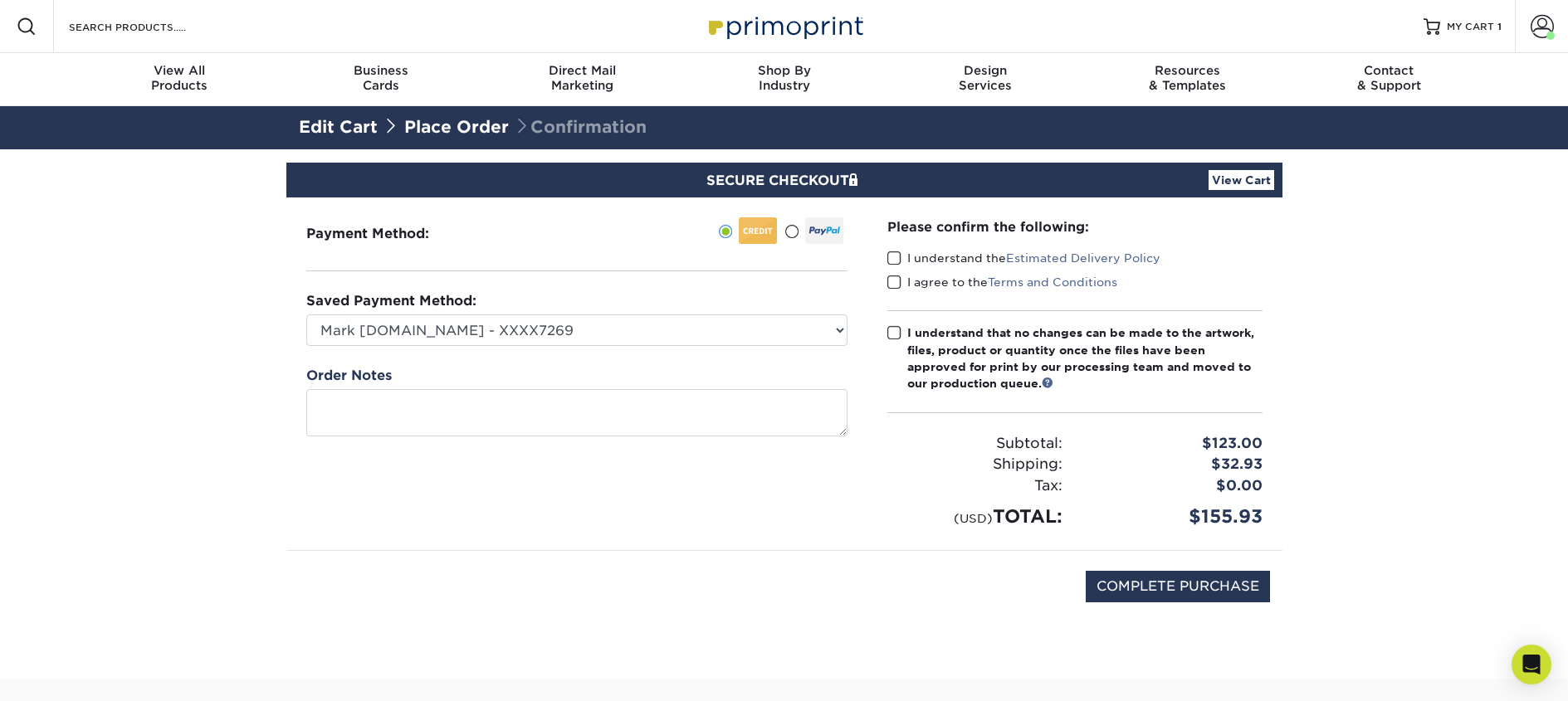
click at [891, 262] on span at bounding box center [895, 259] width 14 height 16
click at [0, 0] on input "I understand the Estimated Delivery Policy" at bounding box center [0, 0] width 0 height 0
click at [891, 281] on span at bounding box center [895, 283] width 14 height 16
click at [0, 0] on input "I agree to the Terms and Conditions" at bounding box center [0, 0] width 0 height 0
click at [896, 332] on span at bounding box center [895, 334] width 14 height 16
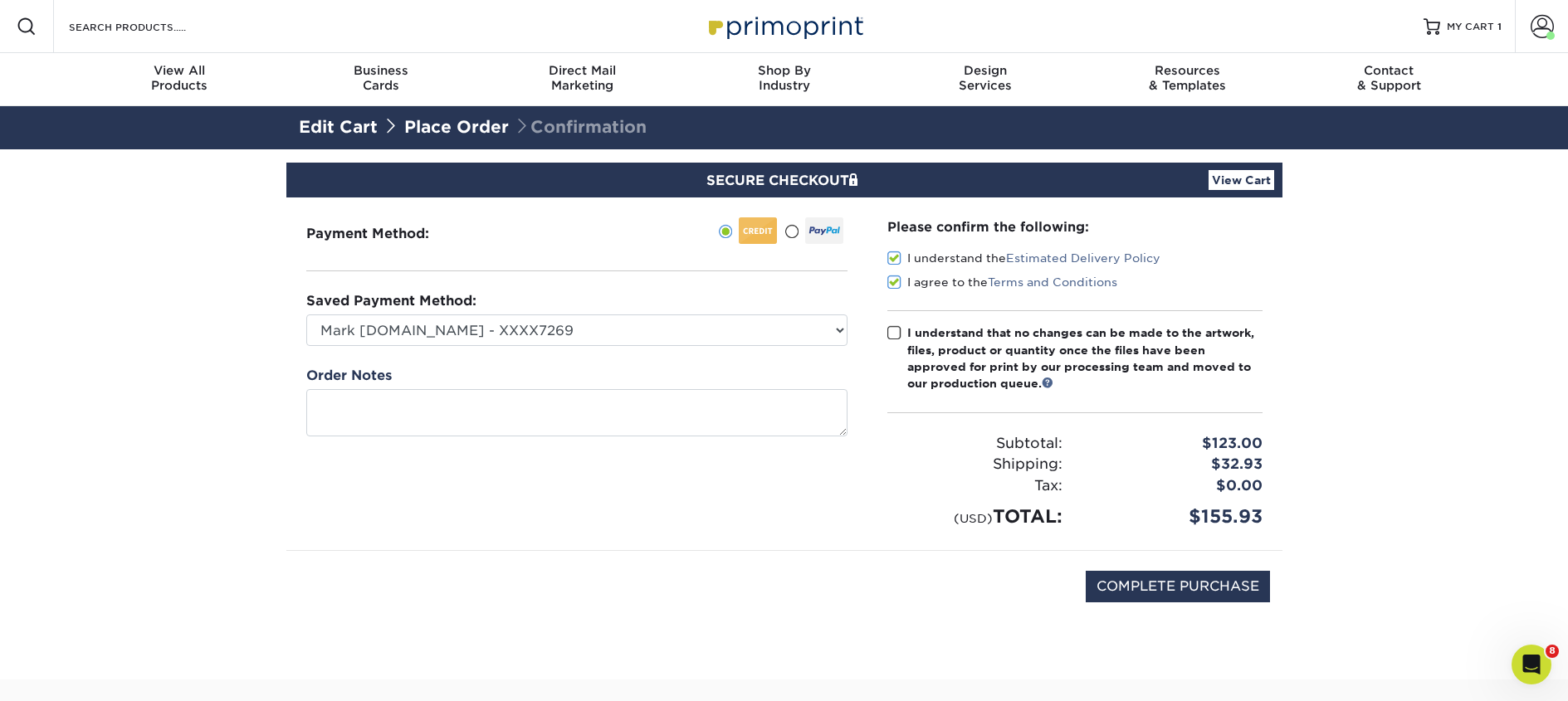
click at [0, 0] on input "I understand that no changes can be made to the artwork, files, product or quan…" at bounding box center [0, 0] width 0 height 0
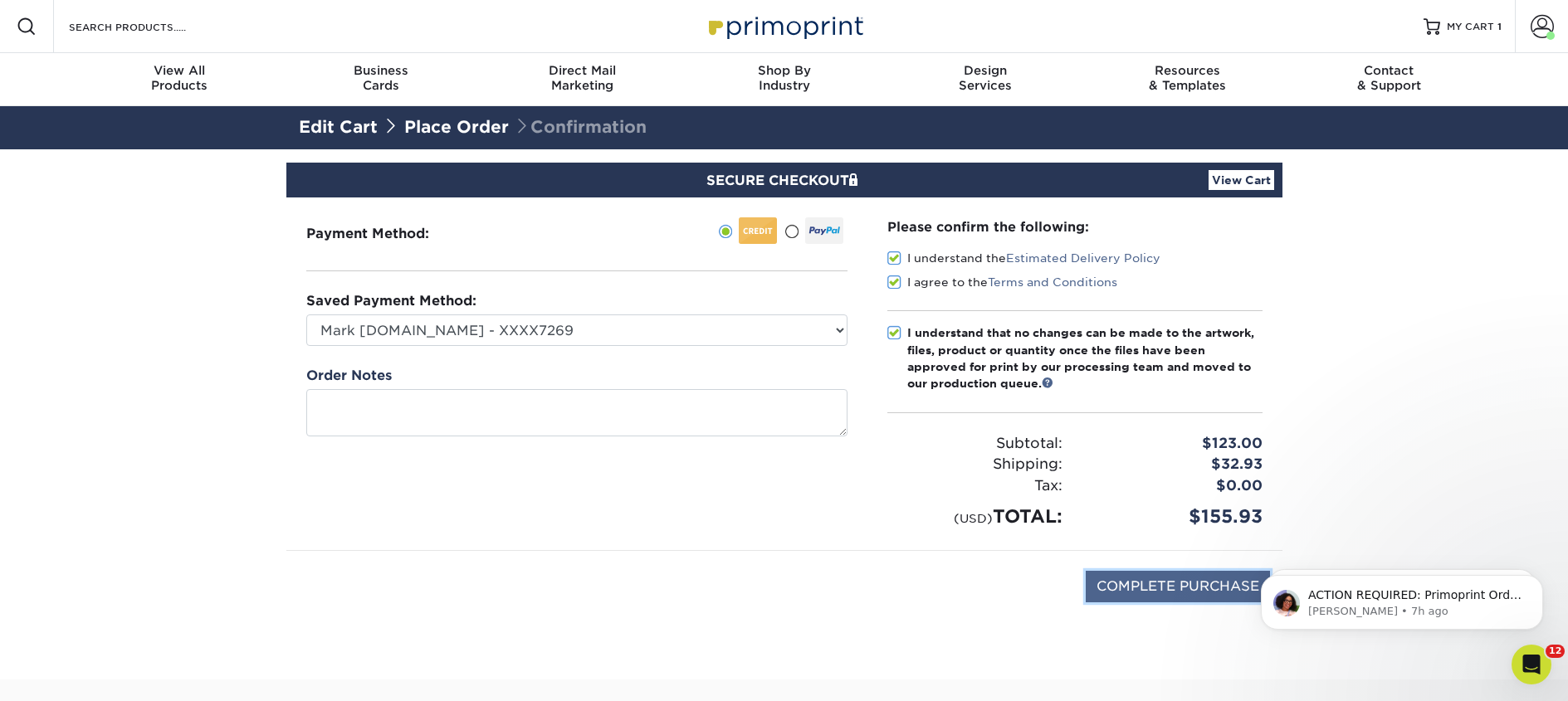
click at [1144, 588] on input "COMPLETE PURCHASE" at bounding box center [1177, 586] width 184 height 32
type input "PROCESSING, PLEASE WAIT..."
